Goal: Information Seeking & Learning: Learn about a topic

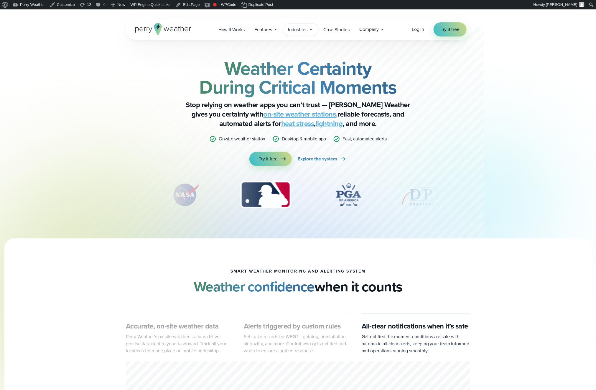
click at [295, 28] on span "Industries" at bounding box center [297, 29] width 19 height 7
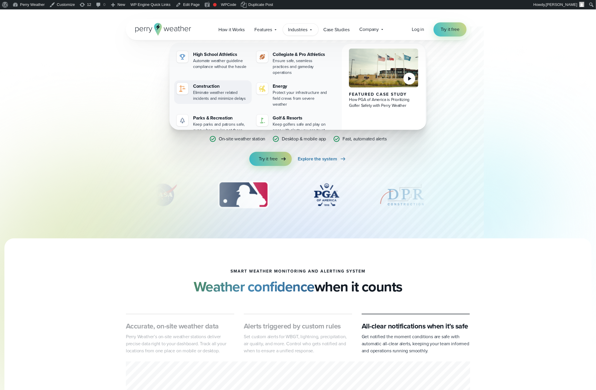
click at [233, 93] on div "Eliminate weather related incidents and minimize delays" at bounding box center [221, 96] width 56 height 12
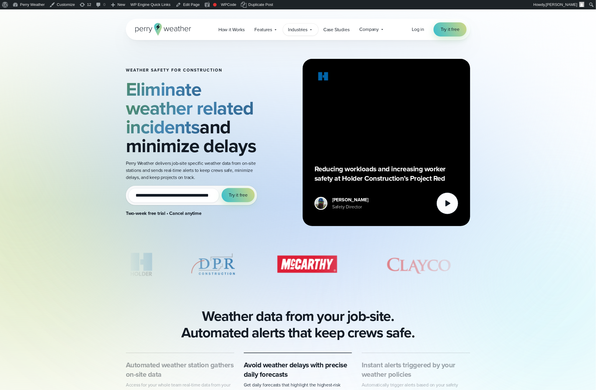
click at [306, 30] on span "Industries" at bounding box center [297, 29] width 19 height 7
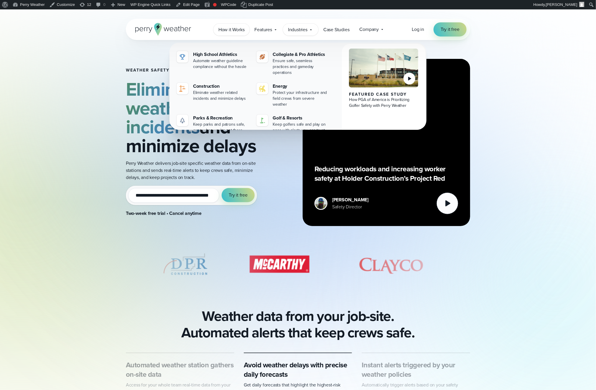
click at [238, 29] on span "How it Works" at bounding box center [231, 29] width 26 height 7
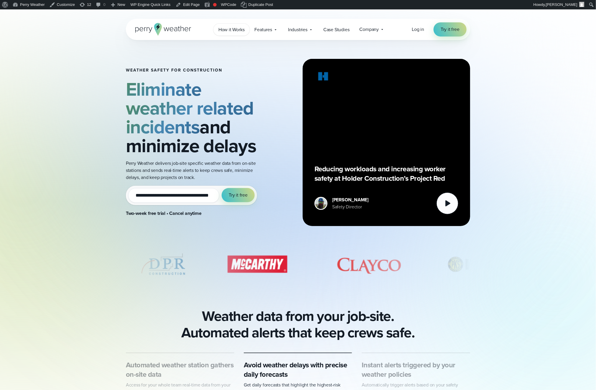
click at [237, 32] on span "How it Works" at bounding box center [231, 29] width 26 height 7
click at [261, 27] on span "Features" at bounding box center [263, 29] width 17 height 7
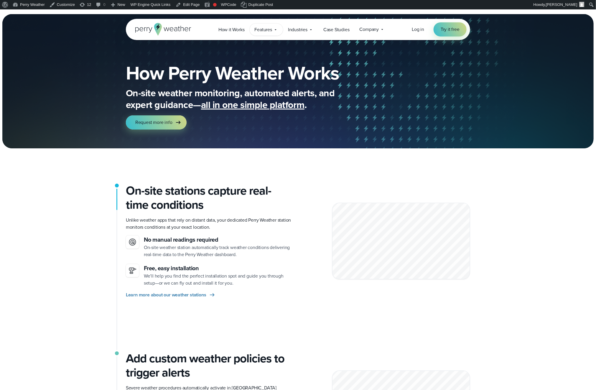
click at [258, 29] on span "Features" at bounding box center [263, 29] width 17 height 7
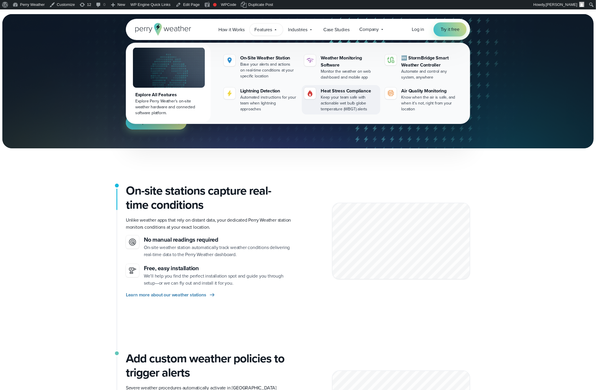
click at [339, 100] on div "Keep your team safe with actionable wet bulb globe temperature (WBGT) alerts" at bounding box center [349, 104] width 57 height 18
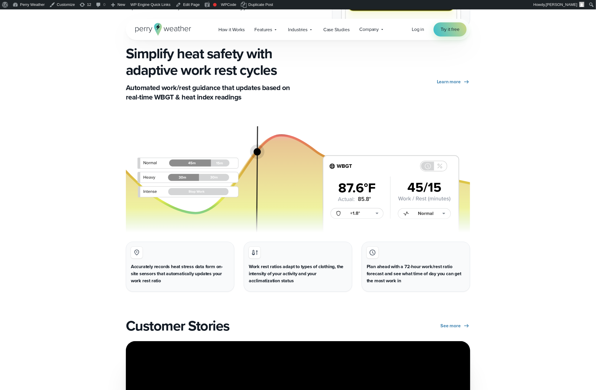
scroll to position [1076, 0]
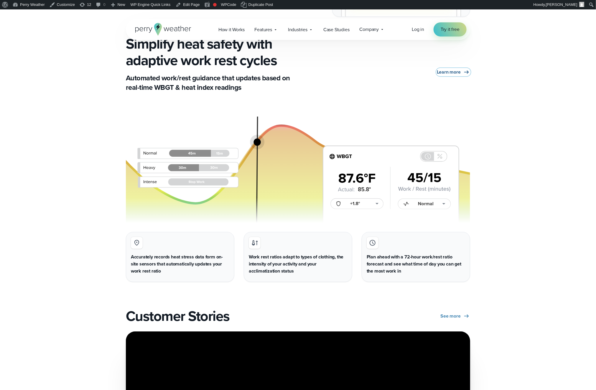
click at [454, 72] on span "Learn more" at bounding box center [449, 72] width 24 height 7
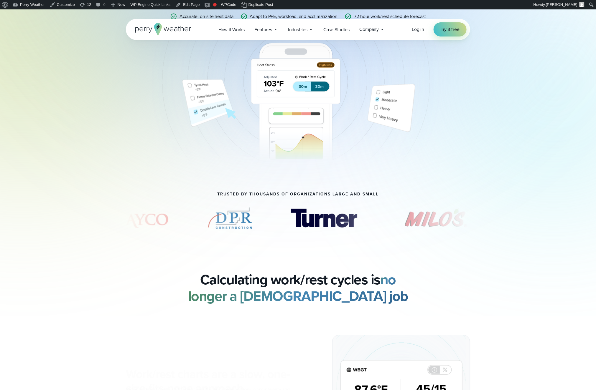
scroll to position [329, 0]
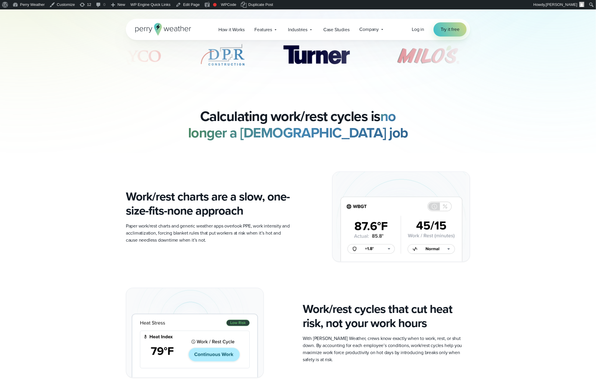
click at [296, 288] on div "Work/rest cycles that cut heat risk, not your work hours With Perry Weather, cr…" at bounding box center [298, 333] width 344 height 90
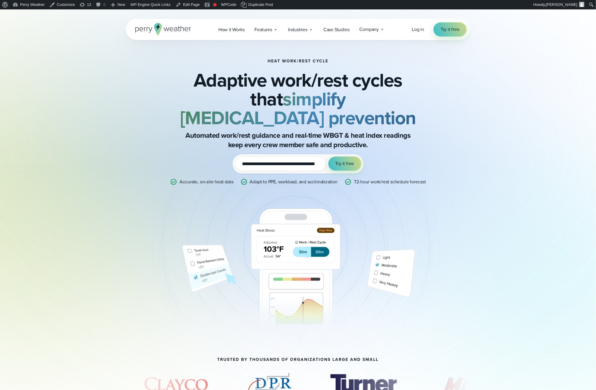
scroll to position [4, 0]
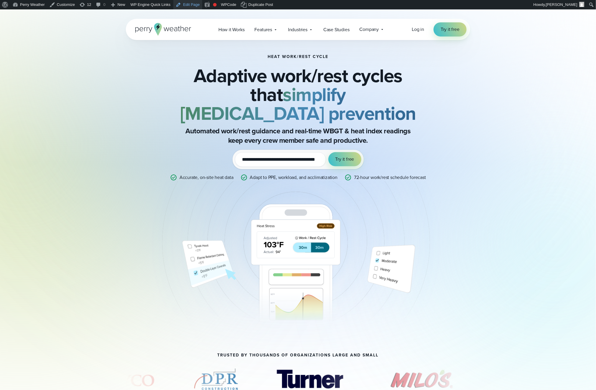
click at [194, 7] on link "Edit Page" at bounding box center [187, 4] width 29 height 9
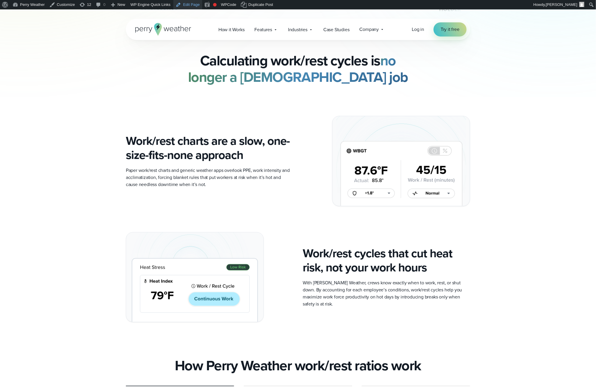
scroll to position [574, 0]
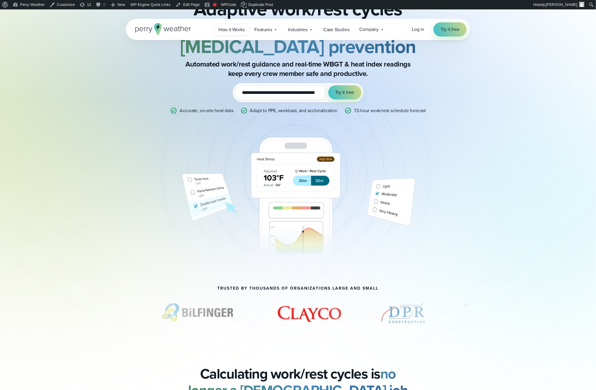
scroll to position [67, 0]
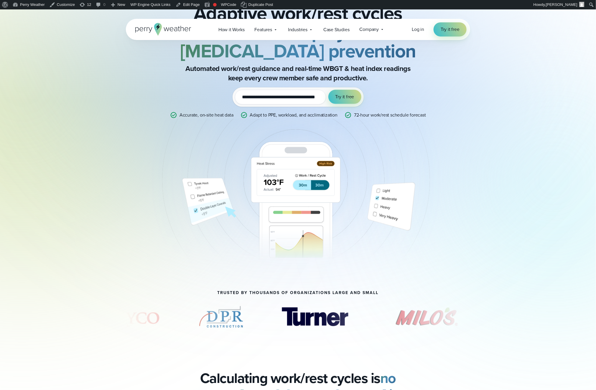
click at [156, 152] on div "**********" at bounding box center [298, 173] width 596 height 461
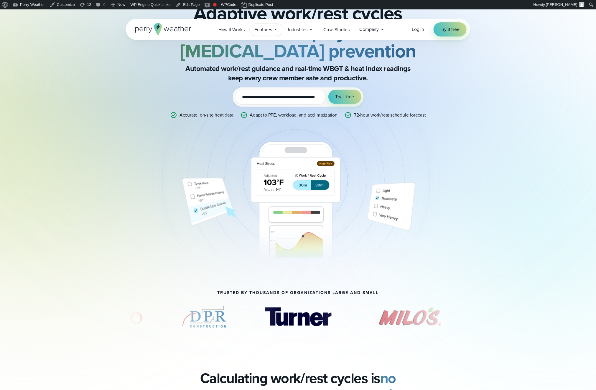
click at [276, 25] on div "Features Explore All Features Explore Perry Weather's on-site weather hardware …" at bounding box center [266, 30] width 33 height 12
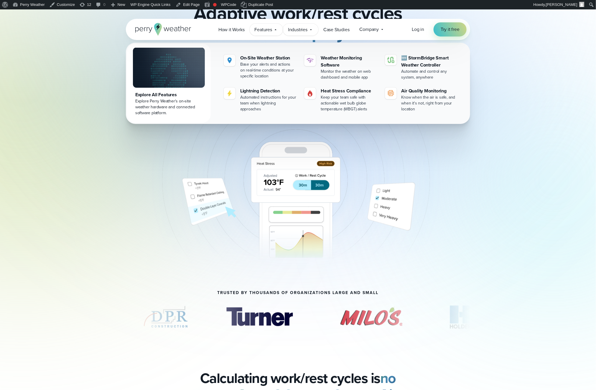
click at [305, 30] on span "Industries" at bounding box center [297, 29] width 19 height 7
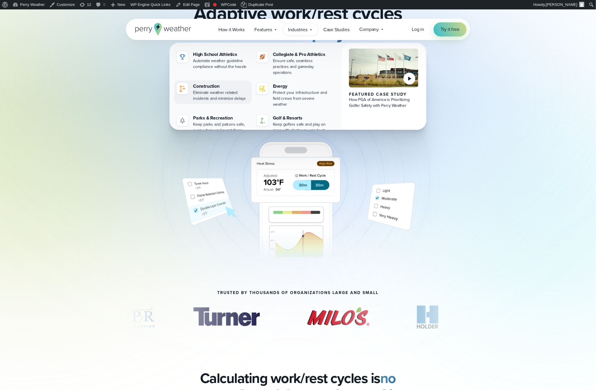
click at [221, 90] on div "Eliminate weather related incidents and minimize delays" at bounding box center [221, 96] width 56 height 12
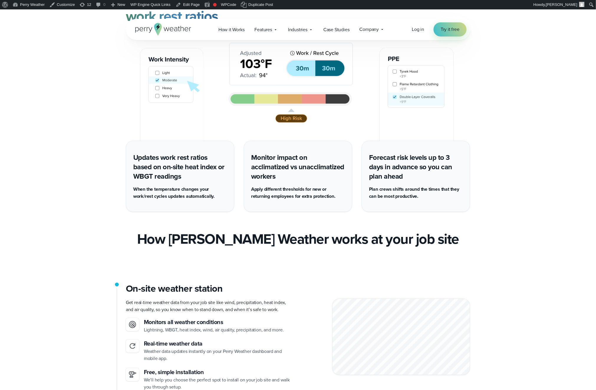
scroll to position [768, 0]
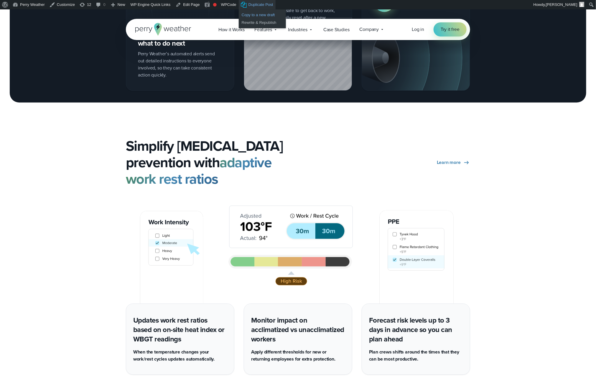
click at [262, 15] on link "Copy to a new draft" at bounding box center [262, 15] width 47 height 8
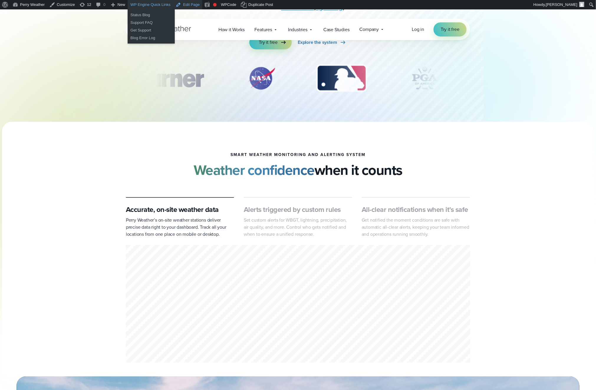
click at [190, 4] on link "Edit Page" at bounding box center [187, 4] width 29 height 9
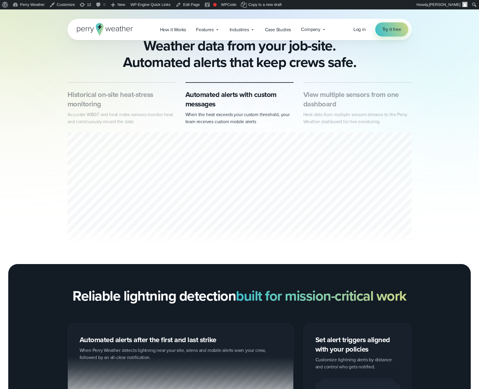
scroll to position [231, 0]
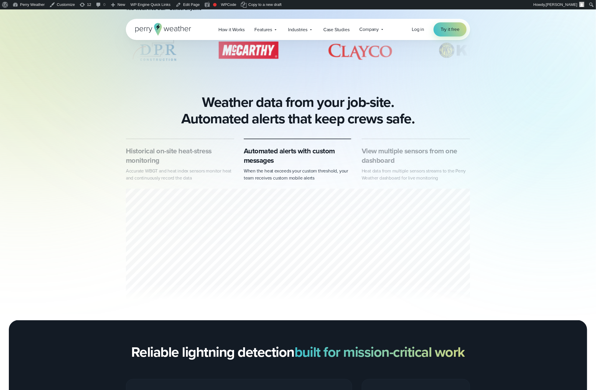
scroll to position [191, 0]
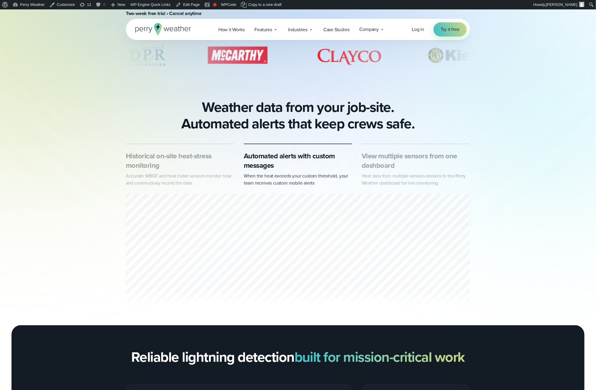
click at [411, 170] on h3 "View multiple sensors from one dashboard" at bounding box center [416, 160] width 108 height 19
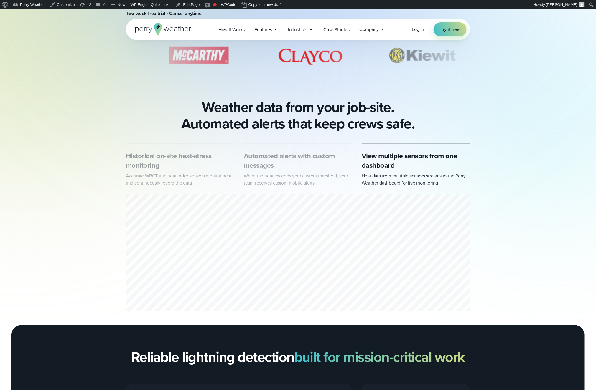
click at [312, 180] on p "When the heat exceeds your custom threshold, your team receives custom mobile a…" at bounding box center [298, 180] width 108 height 14
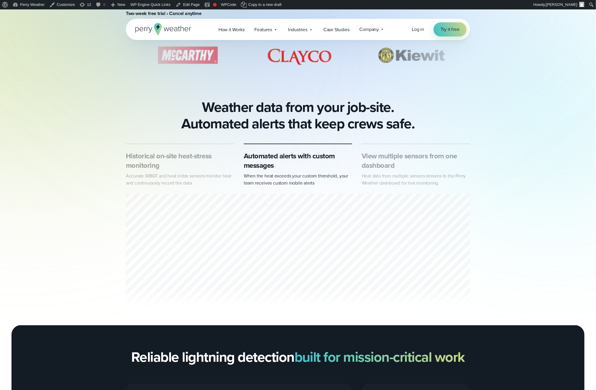
click at [420, 178] on div "View multiple sensors from one dashboard Heat data from multiple sensors stream…" at bounding box center [416, 168] width 108 height 35
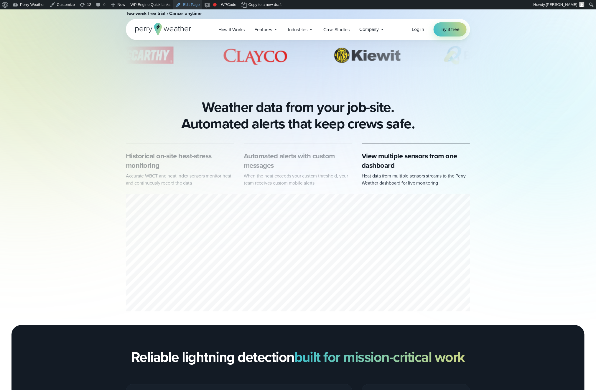
click at [192, 5] on link "Edit Page" at bounding box center [187, 4] width 29 height 9
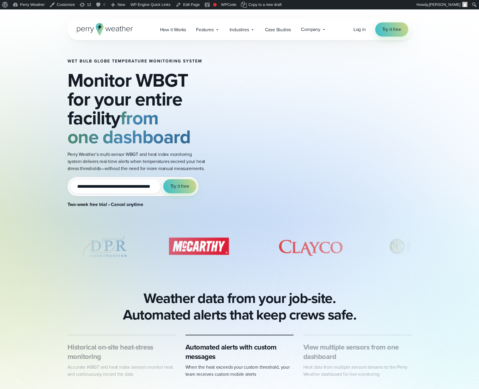
scroll to position [182, 0]
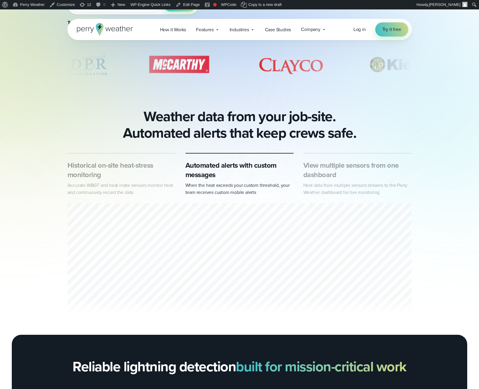
click at [338, 177] on h3 "View multiple sensors from one dashboard" at bounding box center [357, 170] width 108 height 19
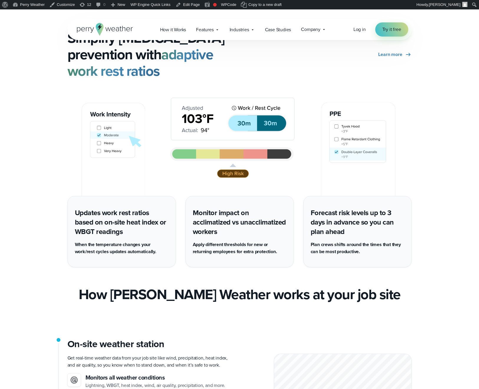
scroll to position [513, 0]
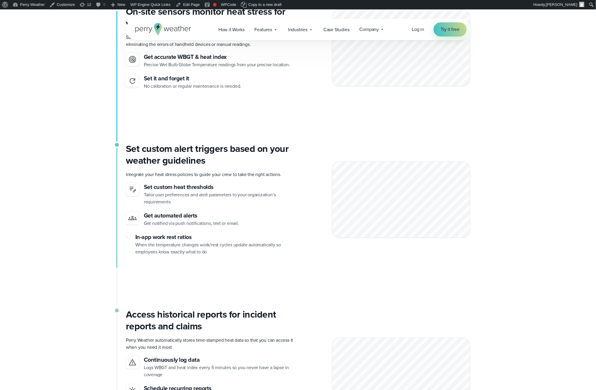
scroll to position [619, 0]
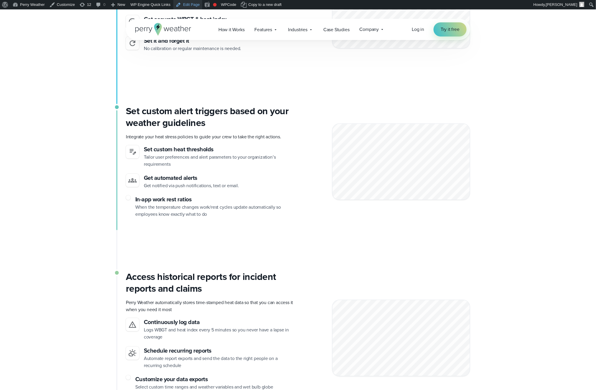
click at [191, 5] on link "Edit Page" at bounding box center [187, 4] width 29 height 9
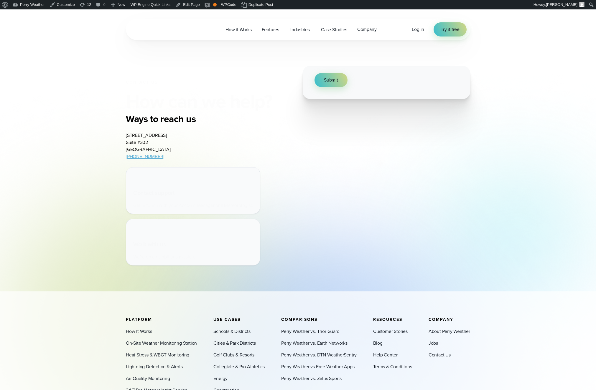
click at [341, 279] on div "Open Menu Log in Try it free How it Works Features" at bounding box center [298, 235] width 596 height 452
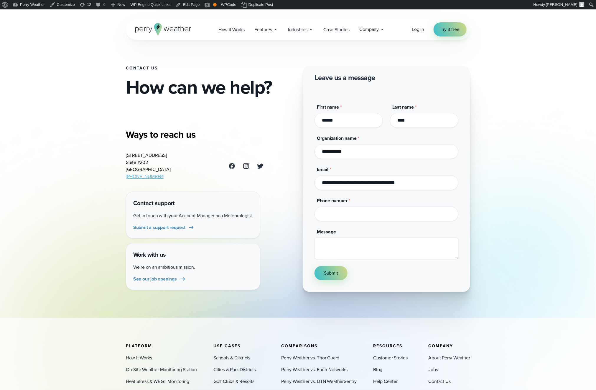
drag, startPoint x: 0, startPoint y: 0, endPoint x: 263, endPoint y: 242, distance: 357.3
click at [258, 251] on div "Open Menu Log in Try it free How it Works" at bounding box center [298, 251] width 596 height 484
click at [284, 226] on div "Contact Us How can we help? Ways to reach us 3102 Oak Lawn Ave Suite #202 Dalla…" at bounding box center [298, 150] width 344 height 283
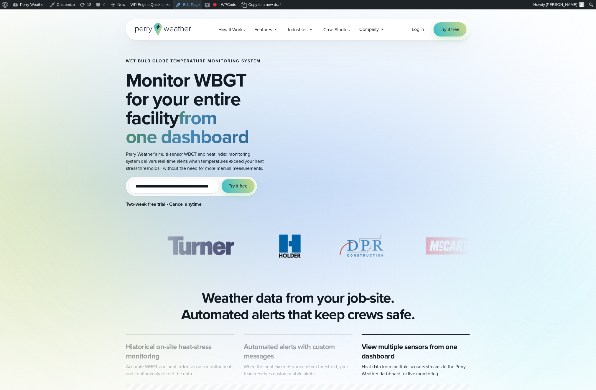
click at [189, 1] on link "Edit Page" at bounding box center [187, 4] width 29 height 9
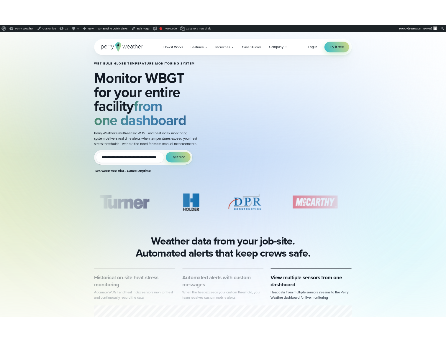
scroll to position [10, 0]
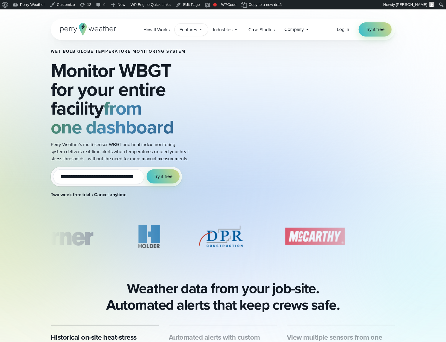
click at [192, 35] on div "Features Explore All Features Explore Perry Weather's on-site weather hardware …" at bounding box center [190, 30] width 33 height 12
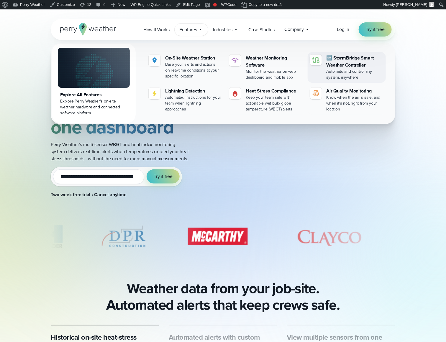
click at [341, 65] on div "🆕 StormBridge Smart Weather Controller" at bounding box center [354, 62] width 57 height 14
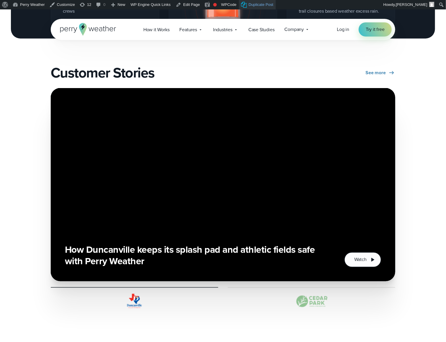
scroll to position [1083, 0]
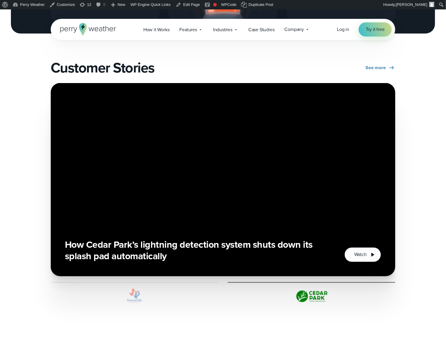
click at [229, 283] on div at bounding box center [310, 293] width 167 height 23
click at [124, 283] on div at bounding box center [134, 293] width 167 height 23
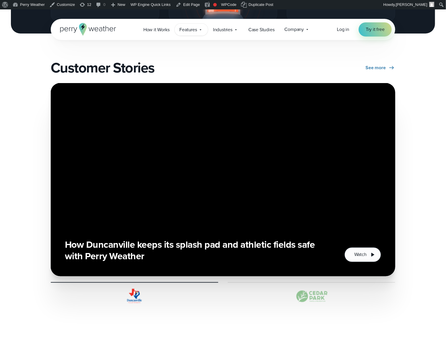
click at [192, 30] on span "Features" at bounding box center [187, 29] width 17 height 7
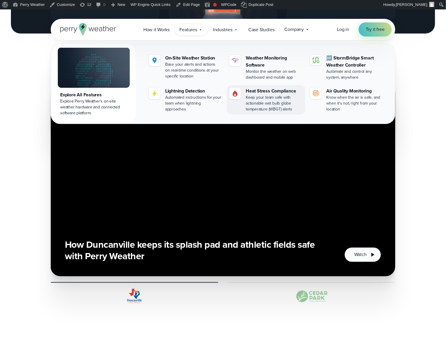
click at [258, 94] on div "Heat Stress Compliance" at bounding box center [273, 91] width 57 height 7
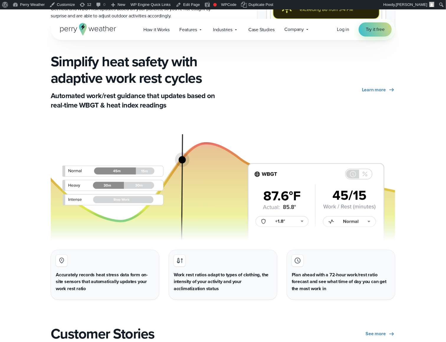
scroll to position [1029, 0]
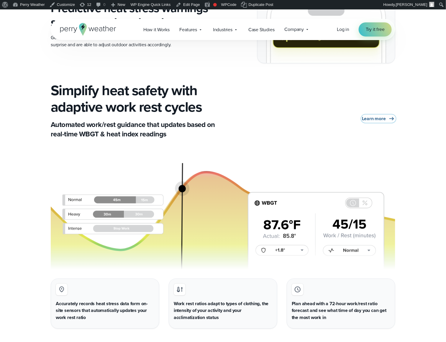
click at [377, 121] on span "Learn more" at bounding box center [374, 118] width 24 height 7
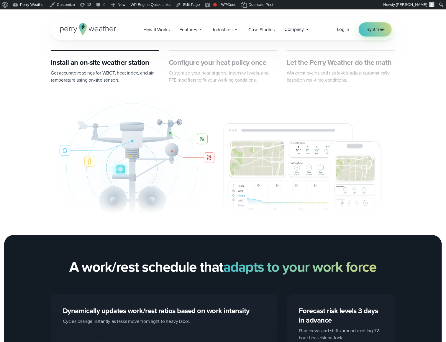
scroll to position [565, 0]
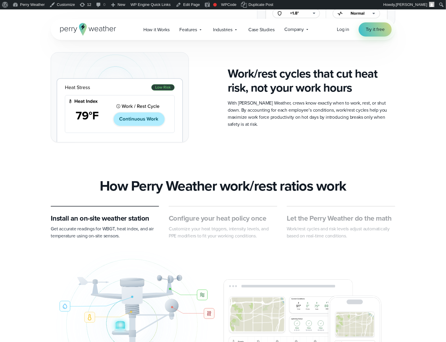
click at [222, 214] on div "Configure your heat policy once Customize your heat triggers, intensity levels,…" at bounding box center [223, 227] width 108 height 26
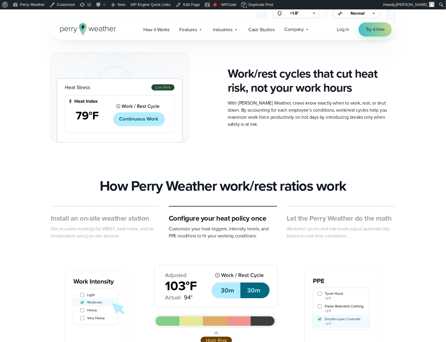
click at [324, 225] on span "Work/rest cycles and risk levels adjust automatically based on real-time condit…" at bounding box center [337, 232] width 103 height 14
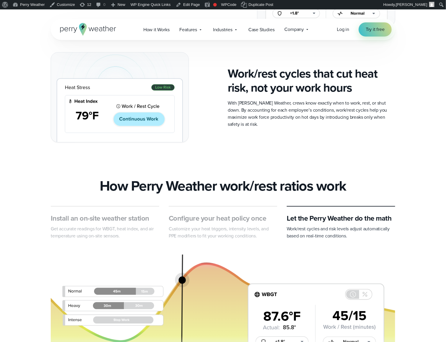
drag, startPoint x: 104, startPoint y: 182, endPoint x: 119, endPoint y: 187, distance: 16.3
click at [104, 214] on h3 "Install an on-site weather station" at bounding box center [105, 218] width 108 height 9
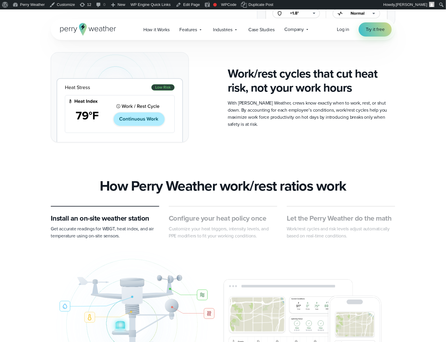
click at [217, 225] on p "Customize your heat triggers, intensity levels, and PPE modifiers to fit your w…" at bounding box center [223, 232] width 108 height 14
click at [357, 225] on span "Work/rest cycles and risk levels adjust automatically based on real-time condit…" at bounding box center [337, 232] width 103 height 14
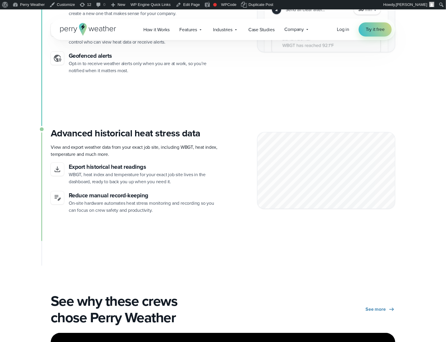
scroll to position [1344, 0]
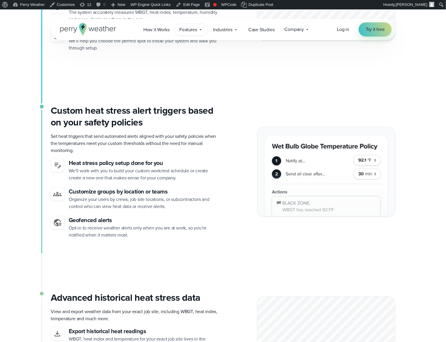
click at [190, 29] on span "Features" at bounding box center [187, 29] width 17 height 7
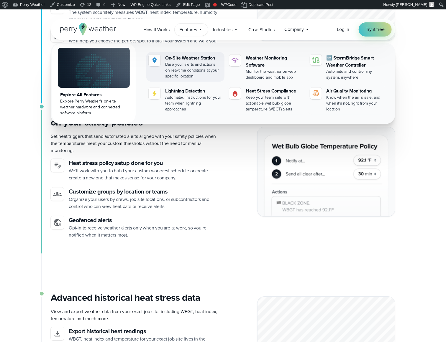
click at [199, 65] on div "Base your alerts and actions on real-time conditions at your specific location" at bounding box center [193, 71] width 57 height 18
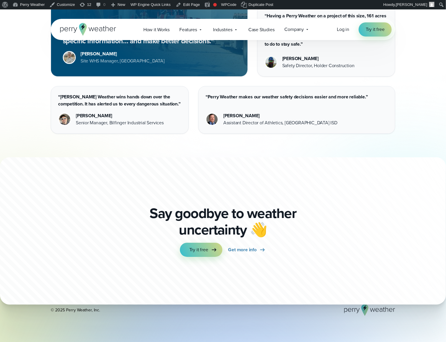
scroll to position [1649, 0]
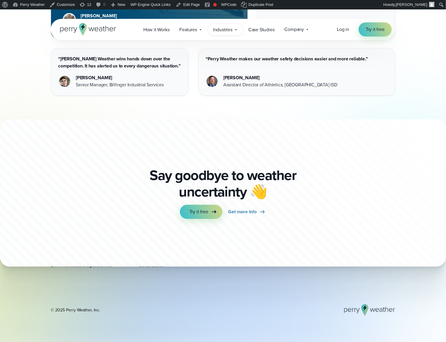
click at [229, 31] on span "Industries" at bounding box center [222, 29] width 19 height 7
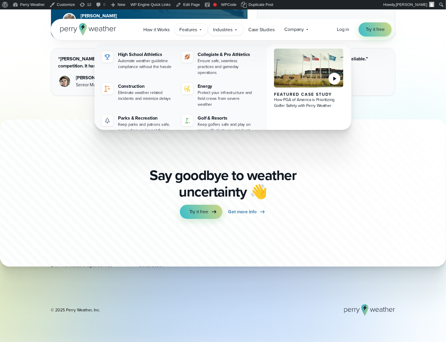
click at [194, 29] on span "Features" at bounding box center [187, 29] width 17 height 7
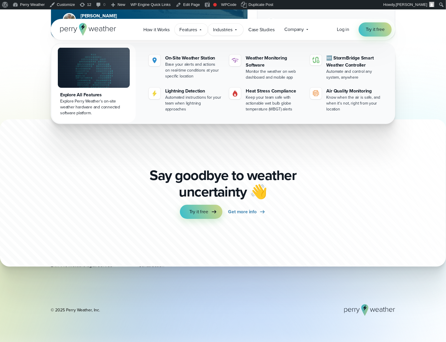
click at [227, 31] on span "Industries" at bounding box center [222, 29] width 19 height 7
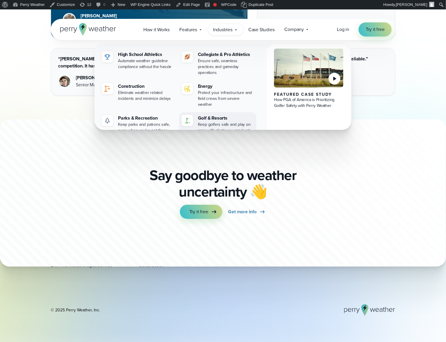
click at [219, 122] on div "Keep golfers safe and play on pace with alerts you can trust" at bounding box center [226, 128] width 56 height 12
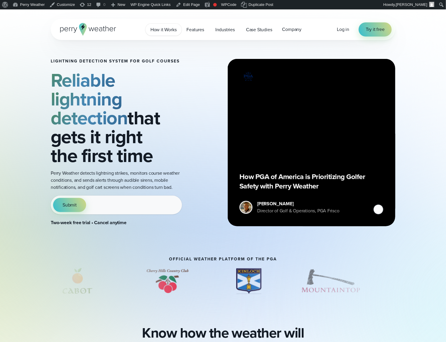
click at [153, 33] on link "How it Works" at bounding box center [163, 30] width 36 height 12
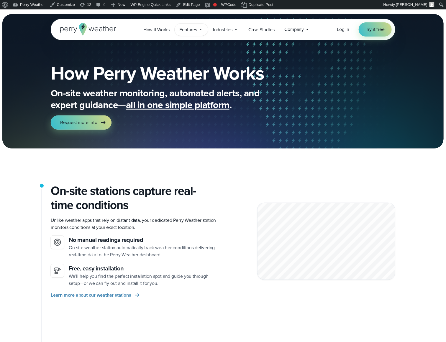
click at [201, 30] on icon at bounding box center [200, 29] width 5 height 5
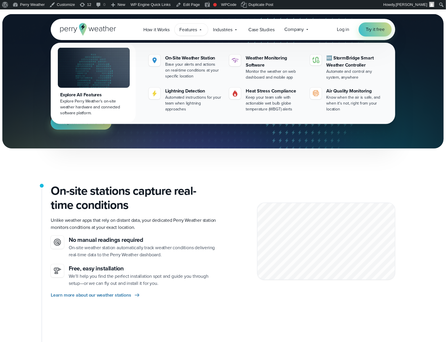
click at [114, 81] on img at bounding box center [94, 67] width 72 height 40
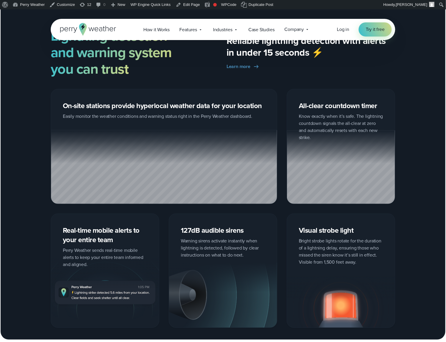
scroll to position [895, 0]
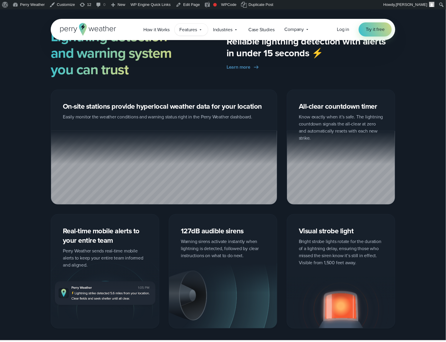
click at [199, 35] on div "Features Explore All Features Explore Perry Weather's on-site weather hardware …" at bounding box center [190, 30] width 33 height 12
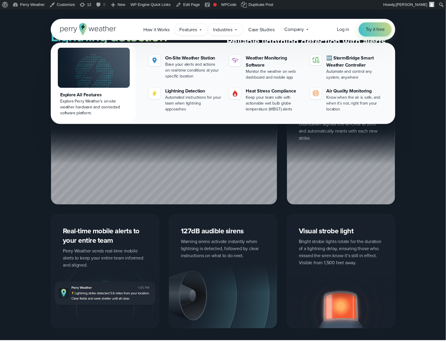
click at [231, 32] on span "Industries" at bounding box center [222, 29] width 19 height 7
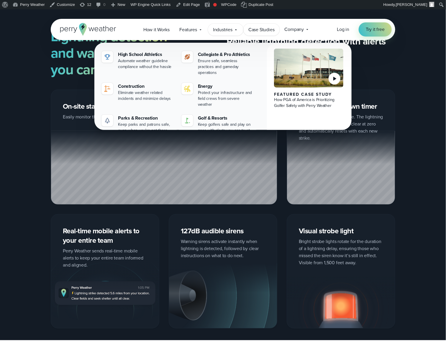
click at [261, 33] on span "Case Studies" at bounding box center [261, 29] width 26 height 7
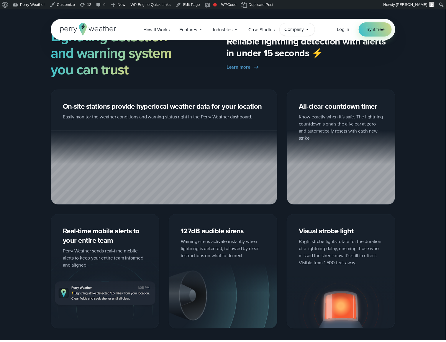
click at [284, 31] on span "Company" at bounding box center [293, 29] width 19 height 7
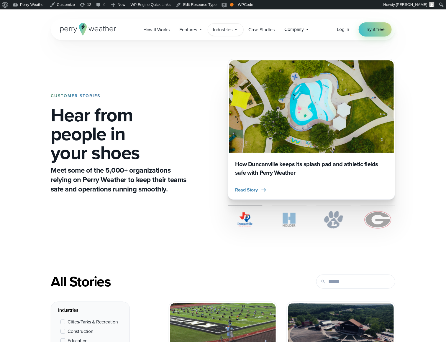
click at [228, 31] on span "Industries" at bounding box center [222, 29] width 19 height 7
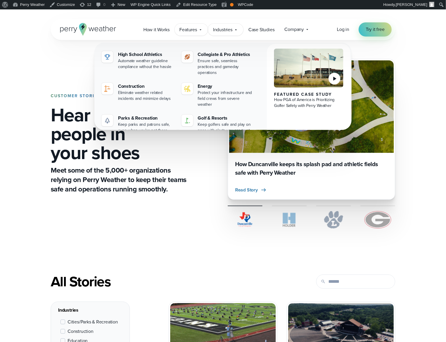
click at [195, 29] on span "Features" at bounding box center [187, 29] width 17 height 7
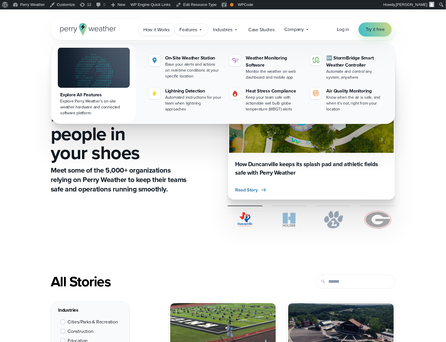
click at [165, 31] on span "How it Works" at bounding box center [156, 29] width 26 height 7
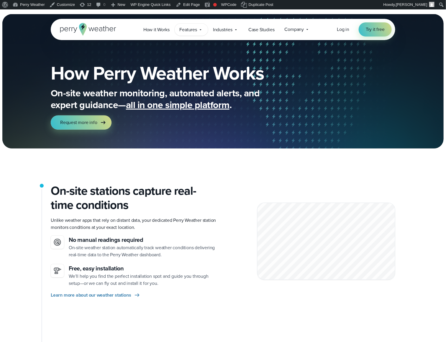
click at [187, 27] on span "Features" at bounding box center [187, 29] width 17 height 7
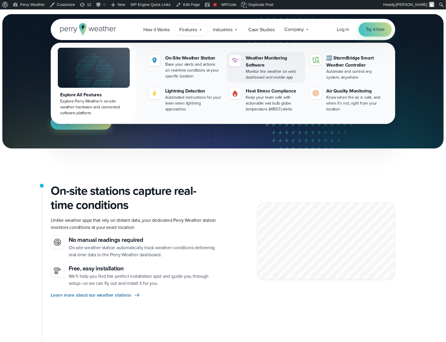
click at [258, 66] on div "Weather Monitoring Software" at bounding box center [273, 62] width 57 height 14
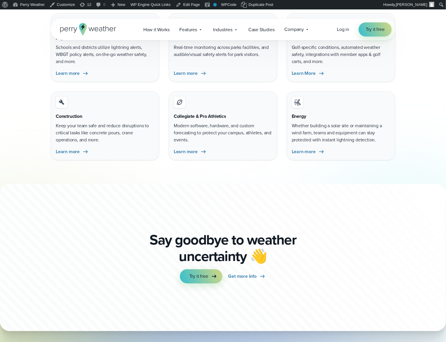
scroll to position [1561, 0]
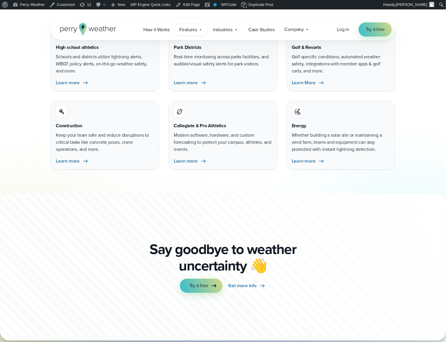
click at [193, 32] on span "Features" at bounding box center [187, 29] width 17 height 7
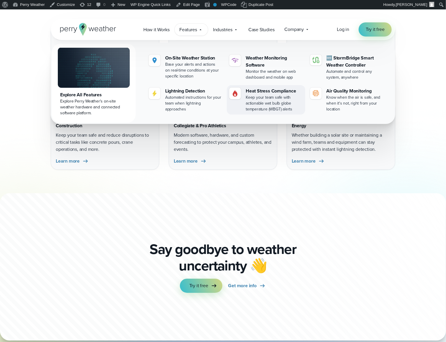
click at [265, 96] on div "Keep your team safe with actionable wet bulb globe temperature (WBGT) alerts" at bounding box center [273, 104] width 57 height 18
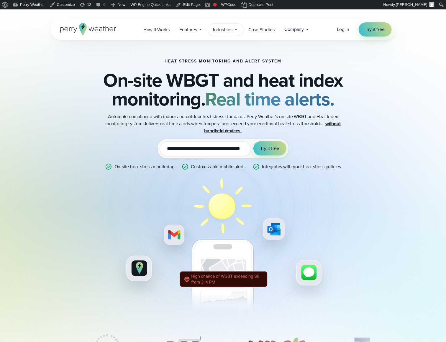
click at [226, 30] on span "Industries" at bounding box center [222, 29] width 19 height 7
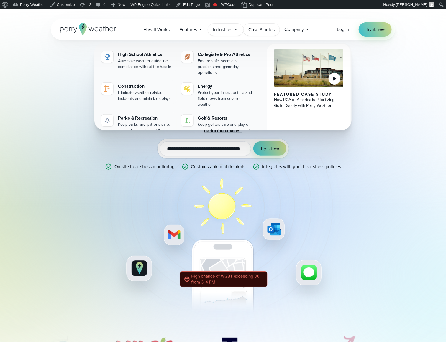
click at [259, 31] on span "Case Studies" at bounding box center [261, 29] width 26 height 7
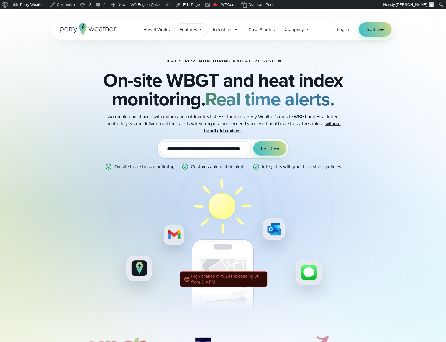
click at [194, 29] on span "Features" at bounding box center [187, 29] width 17 height 7
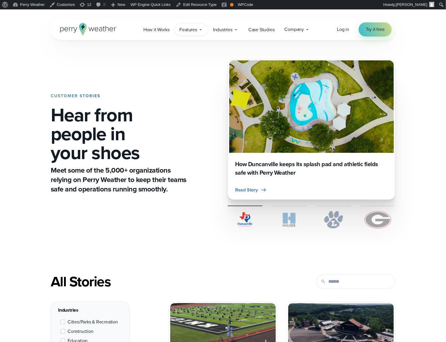
click at [199, 34] on div "Features Explore All Features Explore Perry Weather's on-site weather hardware …" at bounding box center [190, 30] width 33 height 12
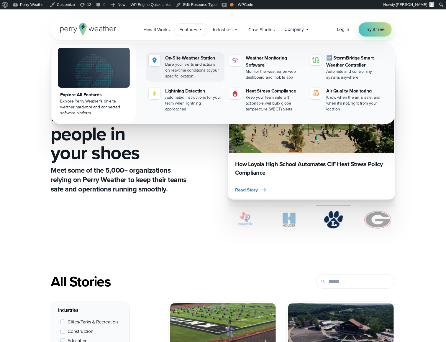
click at [197, 61] on div "On-Site Weather Station" at bounding box center [193, 58] width 57 height 7
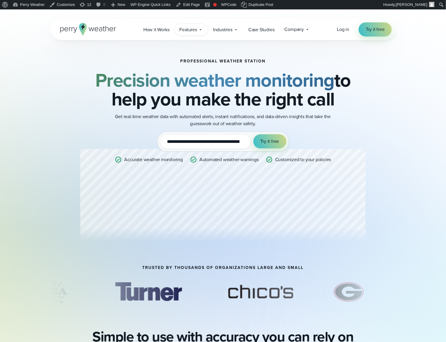
click at [203, 32] on div "Features Explore All Features Explore Perry Weather's on-site weather hardware …" at bounding box center [190, 30] width 33 height 12
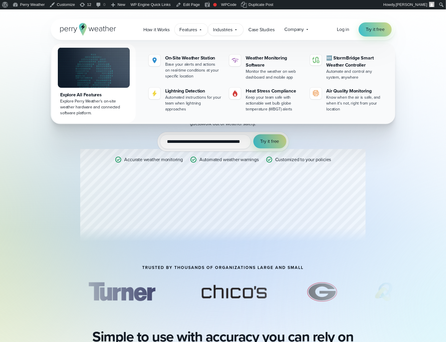
click at [221, 30] on span "Industries" at bounding box center [222, 29] width 19 height 7
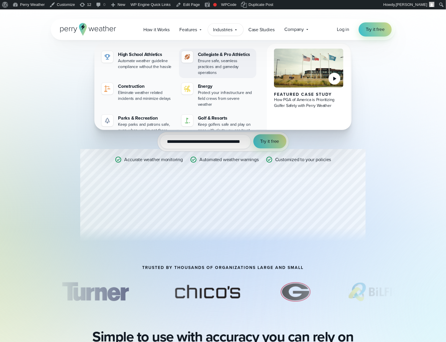
click at [213, 56] on div "Collegiate & Pro Athletics" at bounding box center [226, 54] width 56 height 7
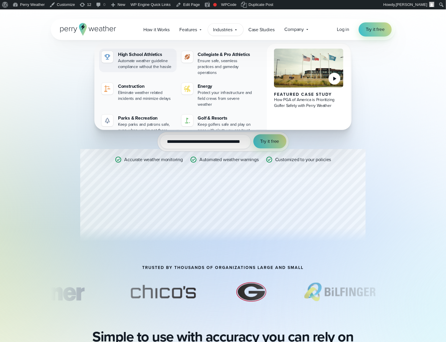
click at [142, 62] on div "Automate weather guideline compliance without the hassle" at bounding box center [146, 64] width 56 height 12
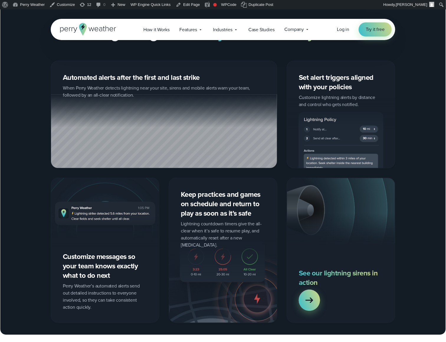
scroll to position [664, 0]
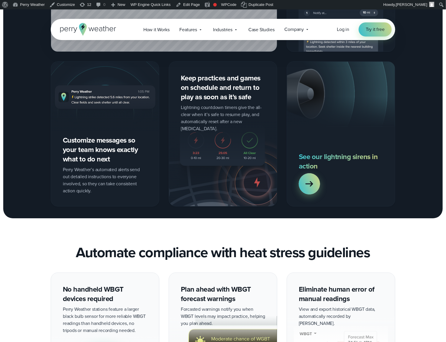
click at [298, 177] on div "See our lightning sirens in action" at bounding box center [340, 133] width 108 height 145
click at [307, 183] on icon at bounding box center [309, 184] width 12 height 12
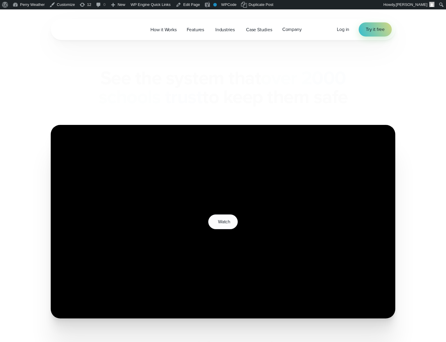
click at [313, 184] on wistia-player at bounding box center [223, 222] width 344 height 194
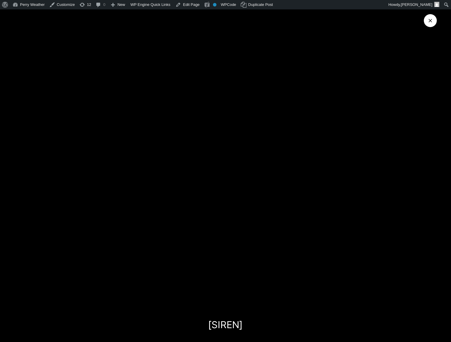
click at [433, 22] on icon "Close Video" at bounding box center [431, 21] width 6 height 6
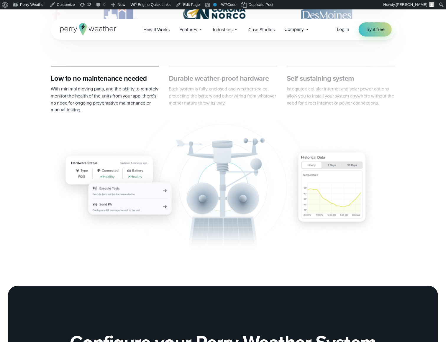
scroll to position [353, 0]
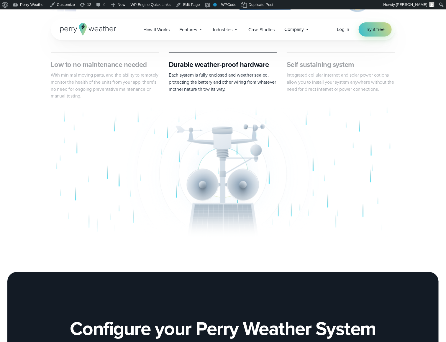
click at [310, 82] on span "Integrated cellular internet and solar power options allow you to install your …" at bounding box center [339, 82] width 107 height 21
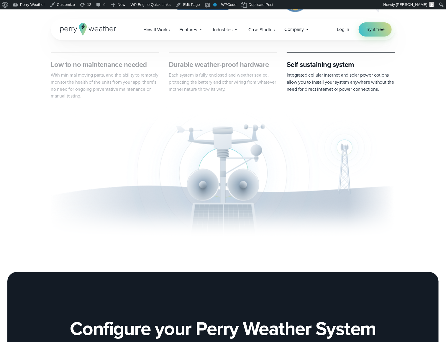
click at [119, 67] on h3 "Low to no maintenance needed" at bounding box center [105, 64] width 108 height 9
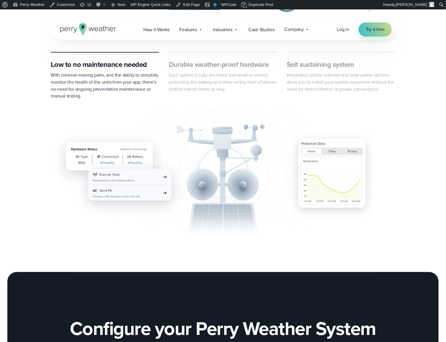
click at [222, 66] on h3 "Durable weather-proof hardware" at bounding box center [223, 64] width 108 height 9
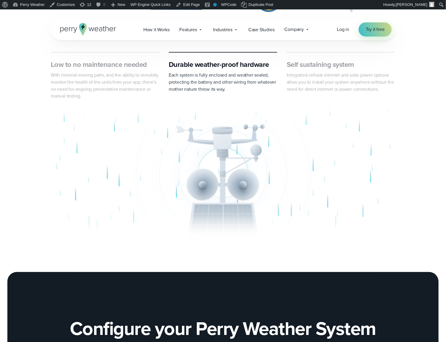
click at [357, 73] on span "Integrated cellular internet and solar power options allow you to install your …" at bounding box center [339, 82] width 107 height 21
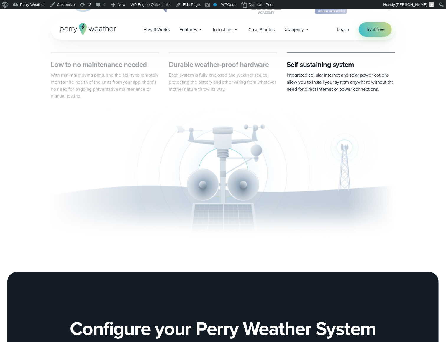
click at [121, 69] on h3 "Low to no maintenance needed" at bounding box center [105, 64] width 108 height 9
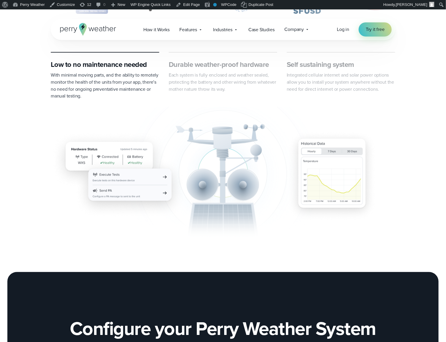
click at [221, 73] on p "Each system is fully enclosed and weather sealed, protecting the battery and ot…" at bounding box center [223, 82] width 108 height 21
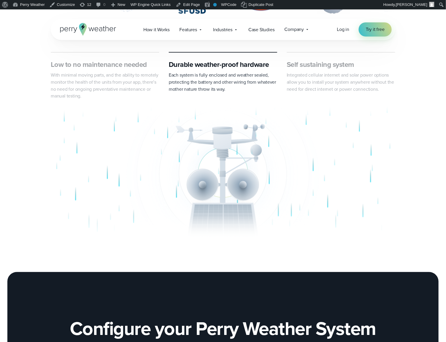
click at [326, 78] on span "Integrated cellular internet and solar power options allow you to install your …" at bounding box center [339, 82] width 107 height 21
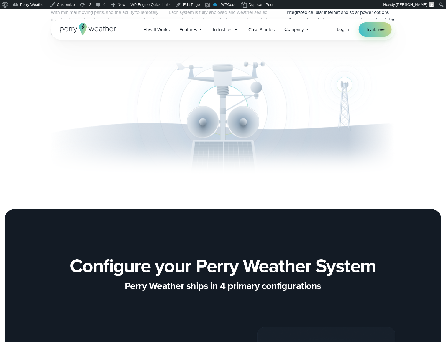
scroll to position [327, 0]
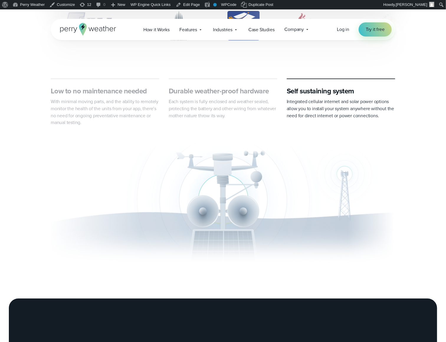
click at [121, 112] on p "With minimal moving parts, and the ability to remotely monitor the health of th…" at bounding box center [105, 112] width 108 height 28
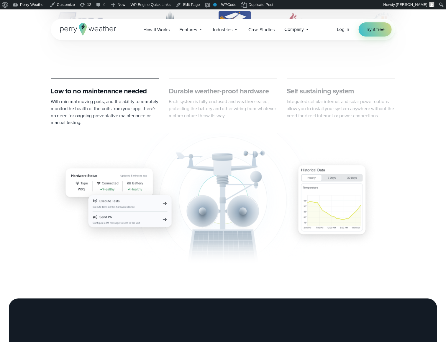
click at [243, 103] on p "Each system is fully enclosed and weather sealed, protecting the battery and ot…" at bounding box center [223, 108] width 108 height 21
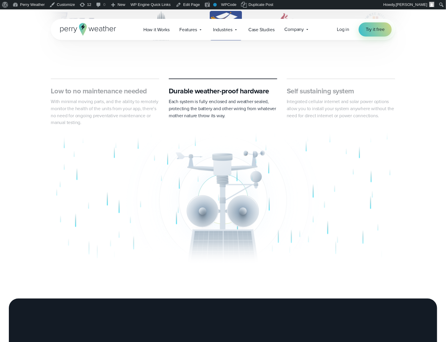
click at [317, 101] on span "Integrated cellular internet and solar power options allow you to install your …" at bounding box center [339, 108] width 107 height 21
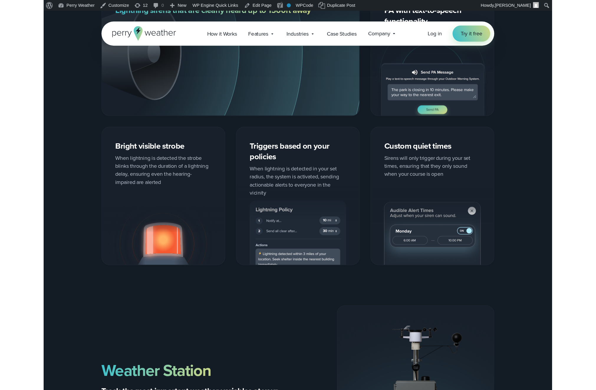
scroll to position [0, 0]
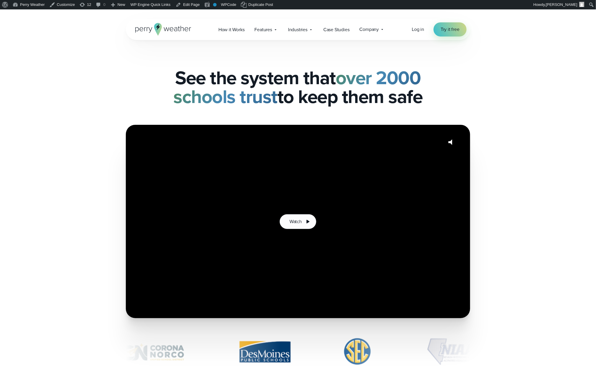
click at [296, 38] on div "Open Menu Log in Try it free How it Works" at bounding box center [298, 29] width 344 height 21
click at [302, 31] on span "Industries" at bounding box center [297, 29] width 19 height 7
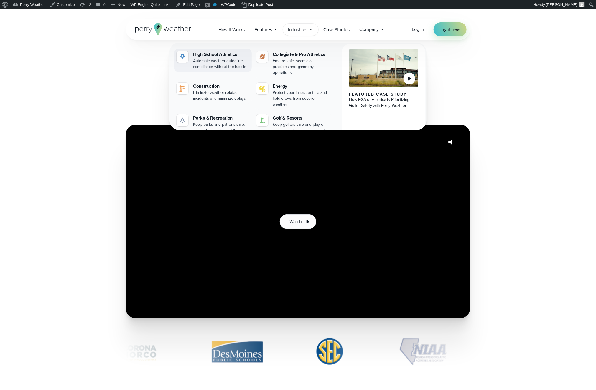
click at [226, 61] on div "Automate weather guideline compliance without the hassle" at bounding box center [221, 64] width 56 height 12
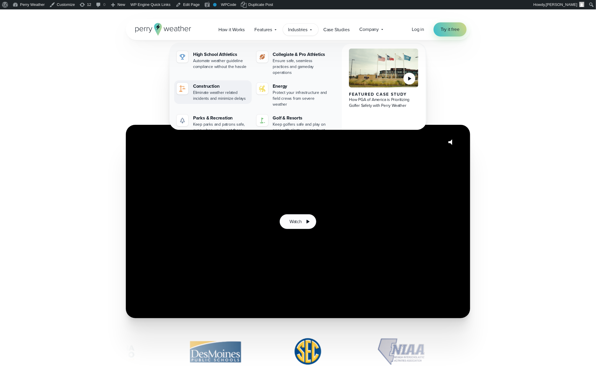
click at [243, 90] on div "Eliminate weather related incidents and minimize delays" at bounding box center [221, 96] width 56 height 12
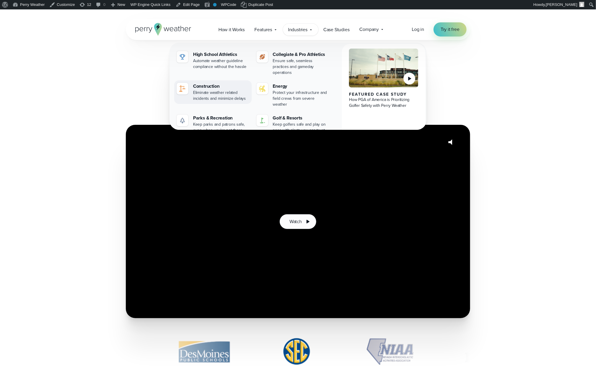
click at [208, 83] on div "Construction" at bounding box center [221, 86] width 56 height 7
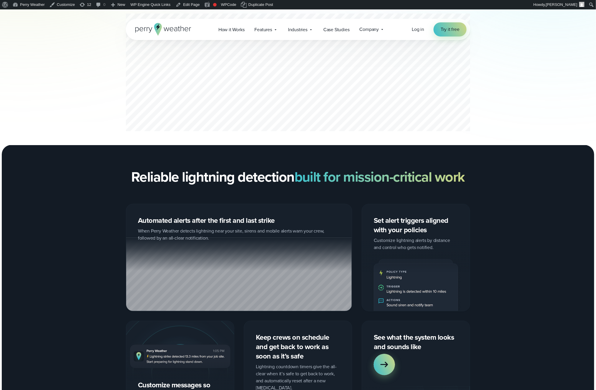
scroll to position [593, 0]
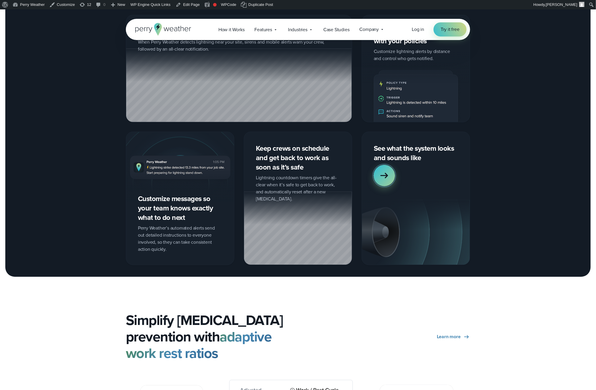
click at [384, 172] on icon at bounding box center [384, 176] width 12 height 12
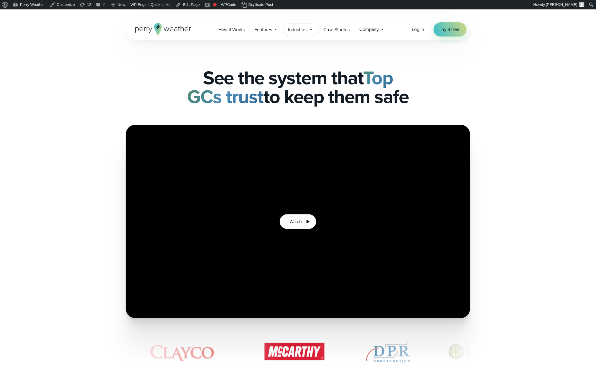
click at [291, 32] on span "Industries" at bounding box center [297, 29] width 19 height 7
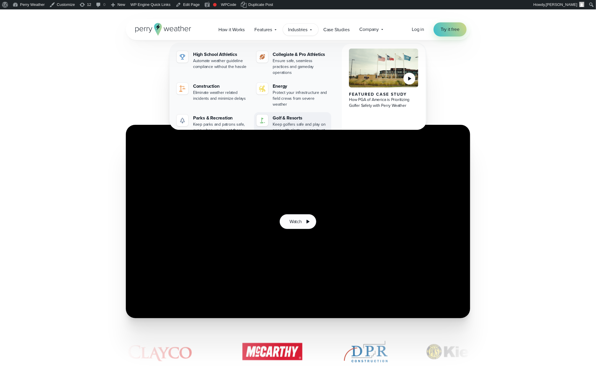
click at [292, 122] on div "Keep golfers safe and play on pace with alerts you can trust" at bounding box center [301, 128] width 56 height 12
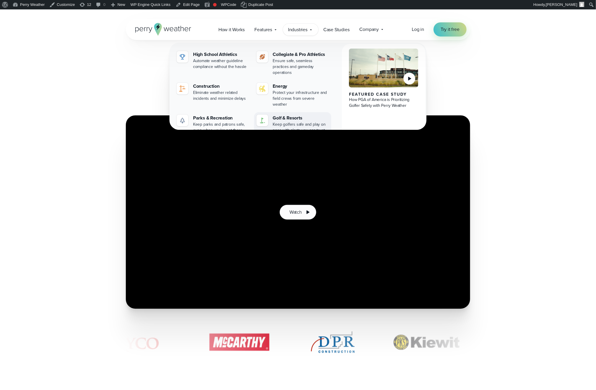
scroll to position [14, 0]
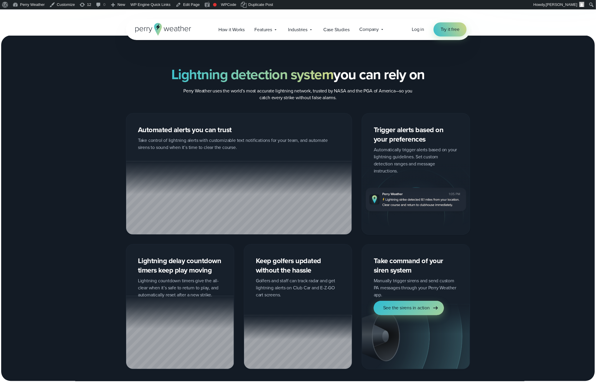
scroll to position [538, 0]
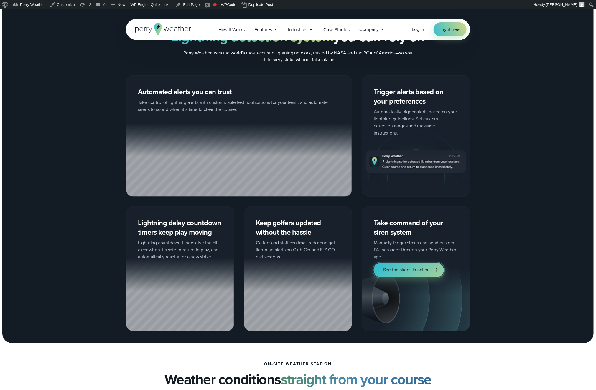
click at [417, 267] on span "See the sirens in action" at bounding box center [406, 270] width 47 height 7
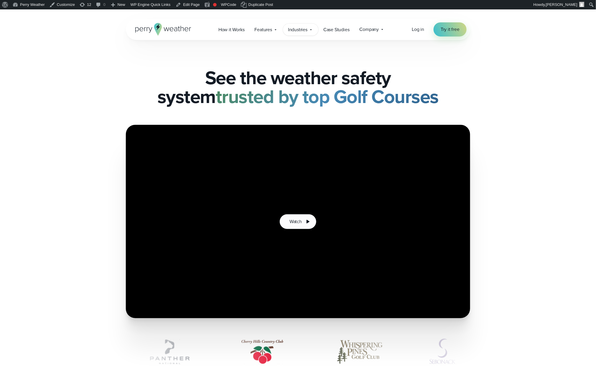
click at [306, 31] on span "Industries" at bounding box center [297, 29] width 19 height 7
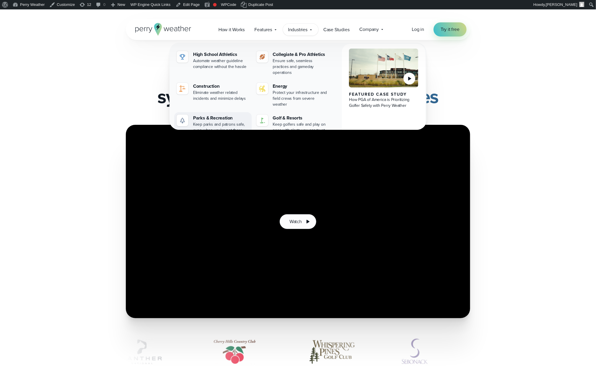
click at [219, 122] on div "Keep parks and patrons safe, even when you're not there" at bounding box center [221, 128] width 56 height 12
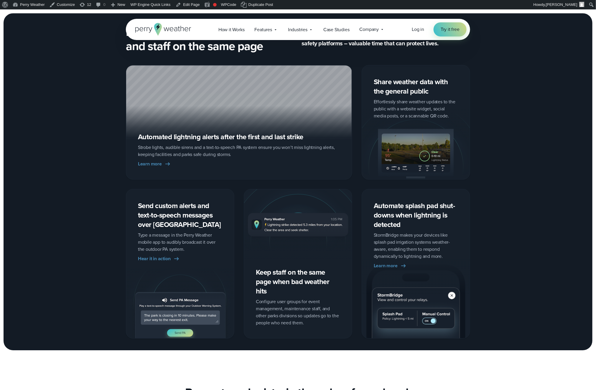
scroll to position [926, 0]
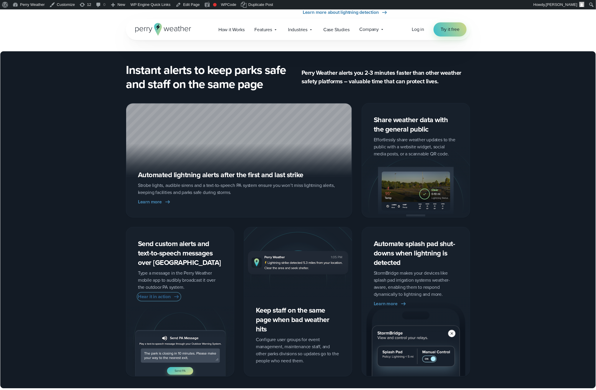
click at [167, 295] on span "Hear it in action" at bounding box center [154, 297] width 33 height 7
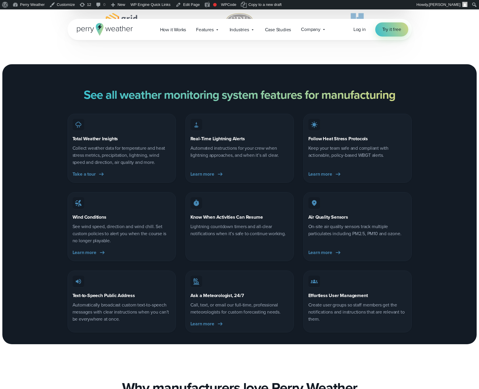
scroll to position [1609, 0]
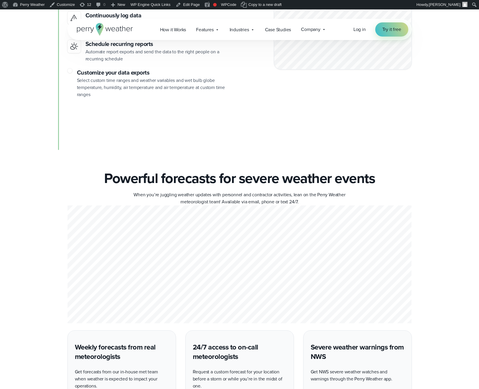
scroll to position [985, 0]
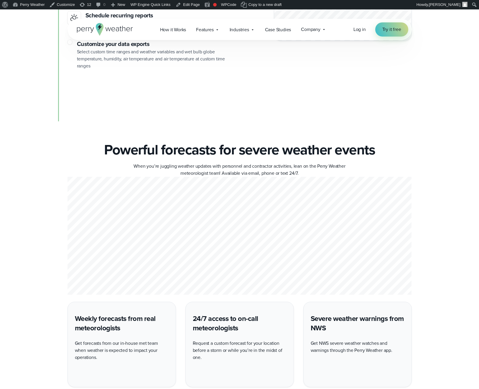
scroll to position [978, 0]
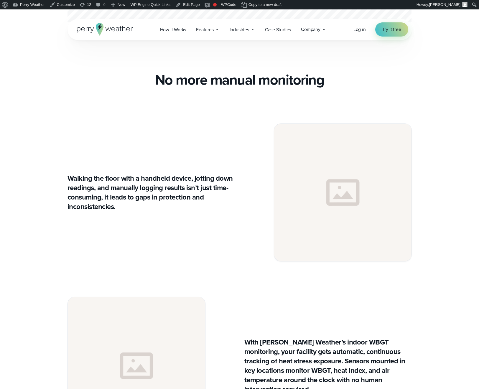
scroll to position [604, 0]
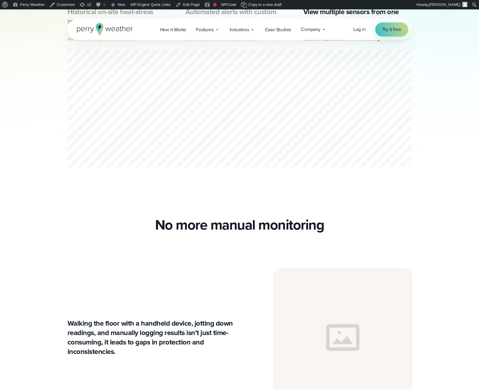
scroll to position [483, 0]
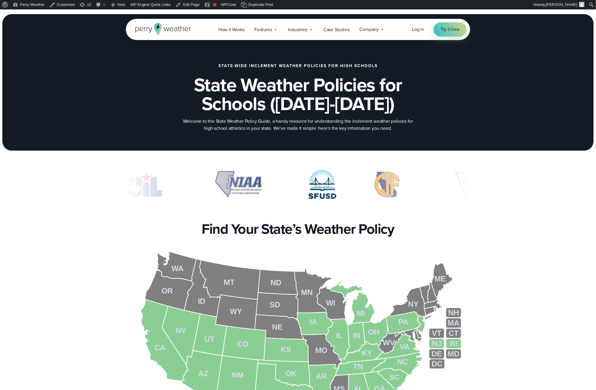
scroll to position [92, 0]
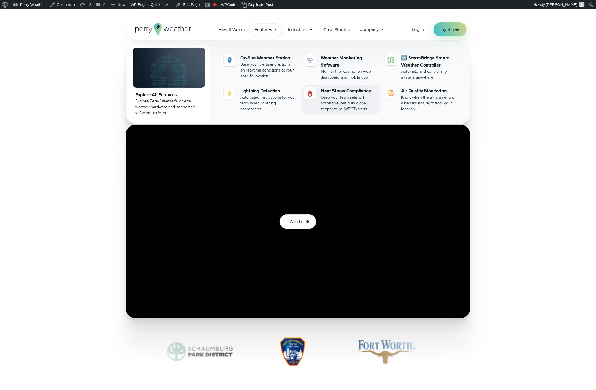
click at [344, 90] on div "Heat Stress Compliance" at bounding box center [349, 91] width 57 height 7
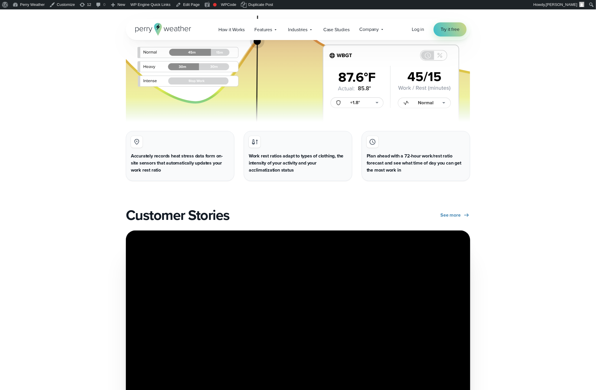
scroll to position [1253, 0]
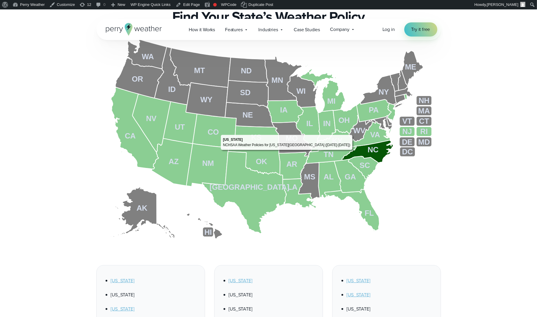
scroll to position [206, 0]
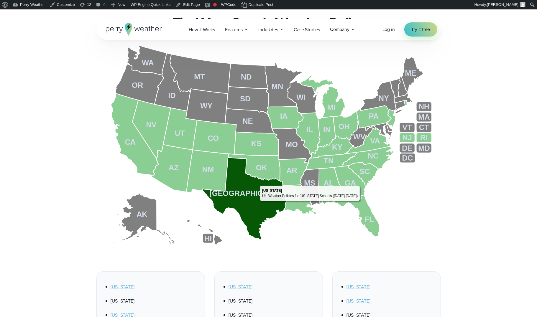
click at [248, 193] on tspan "TX" at bounding box center [249, 193] width 80 height 8
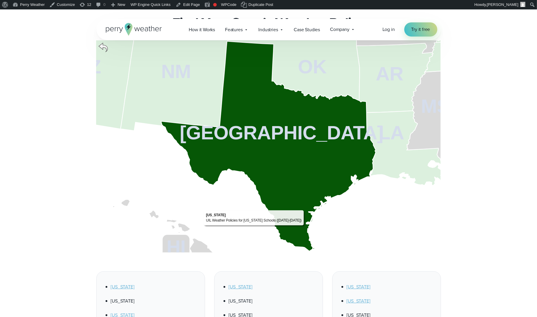
click at [300, 169] on icon at bounding box center [268, 146] width 215 height 210
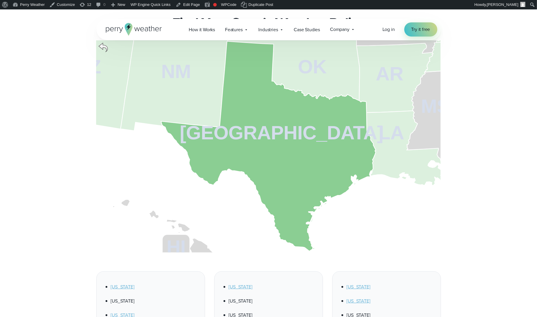
click at [277, 156] on icon at bounding box center [268, 146] width 215 height 210
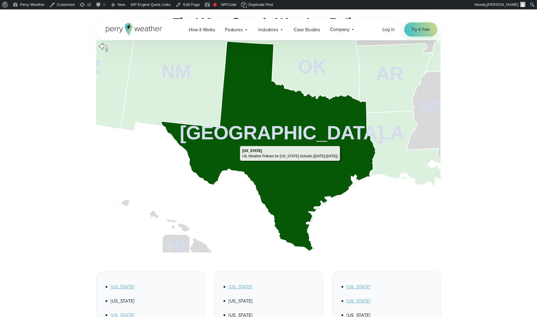
click at [321, 140] on icon at bounding box center [268, 146] width 215 height 210
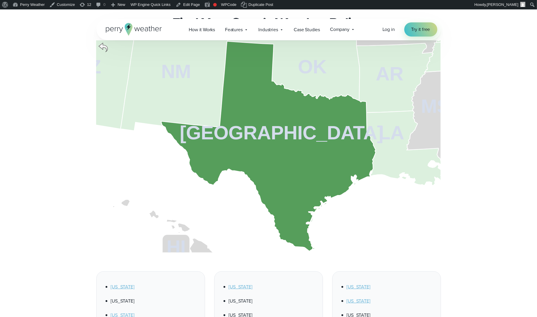
click at [321, 140] on icon at bounding box center [268, 146] width 215 height 210
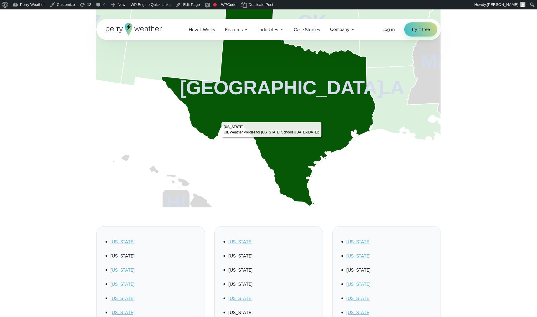
scroll to position [256, 0]
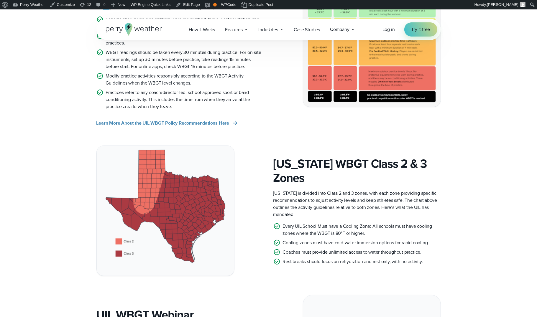
scroll to position [279, 0]
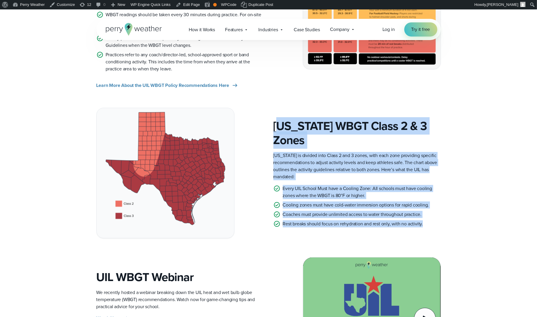
drag, startPoint x: 280, startPoint y: 139, endPoint x: 428, endPoint y: 229, distance: 173.1
click at [428, 229] on div "[US_STATE] WBGT Class 2 & 3 Zones [US_STATE] is divided into Class 2 and 3 zone…" at bounding box center [268, 173] width 344 height 131
click at [433, 227] on div "[US_STATE] WBGT Class 2 & 3 Zones [US_STATE] is divided into Class 2 and 3 zone…" at bounding box center [268, 173] width 344 height 131
drag, startPoint x: 435, startPoint y: 223, endPoint x: 267, endPoint y: 121, distance: 196.5
click at [263, 118] on div "[US_STATE] WBGT Class 2 & 3 Zones [US_STATE] is divided into Class 2 and 3 zone…" at bounding box center [268, 173] width 344 height 131
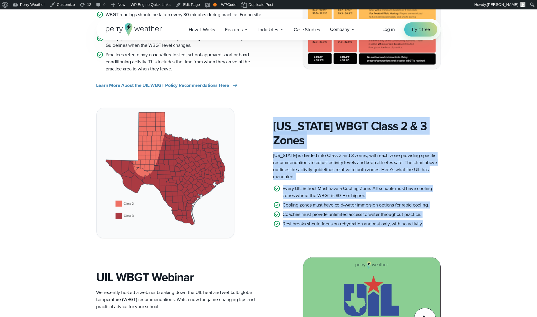
click at [274, 126] on h3 "[US_STATE] WBGT Class 2 & 3 Zones" at bounding box center [356, 133] width 167 height 28
drag, startPoint x: 273, startPoint y: 131, endPoint x: 389, endPoint y: 220, distance: 145.5
click at [389, 220] on div "Texas WBGT Class 2 & 3 Zones Texas is divided into Class 2 and 3 zones, with ea…" at bounding box center [356, 173] width 167 height 108
click at [432, 211] on ul "Every UIL School Must have a Cooling Zone: All schools must have cooling zones …" at bounding box center [356, 206] width 167 height 42
